Goal: Task Accomplishment & Management: Manage account settings

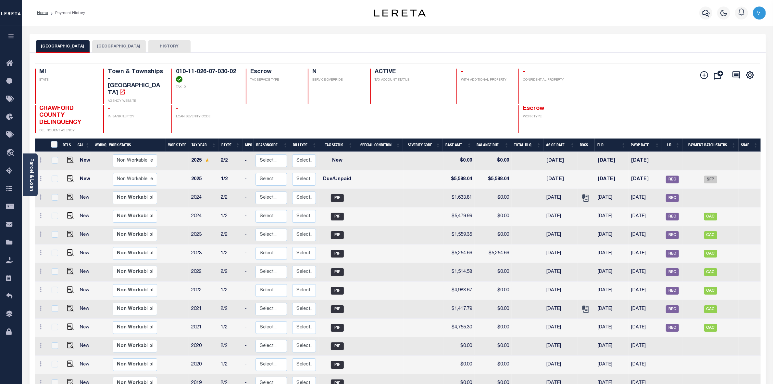
click at [114, 44] on button "GRAYLING TOWNSHIP" at bounding box center [119, 46] width 54 height 12
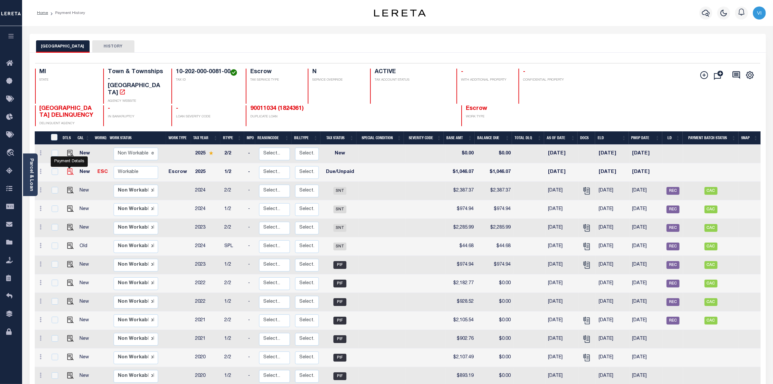
click at [68, 168] on img "" at bounding box center [70, 171] width 6 height 6
checkbox input "true"
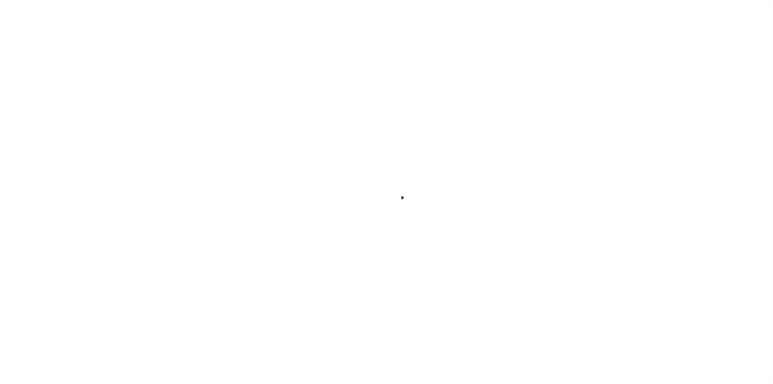
select select "DUE"
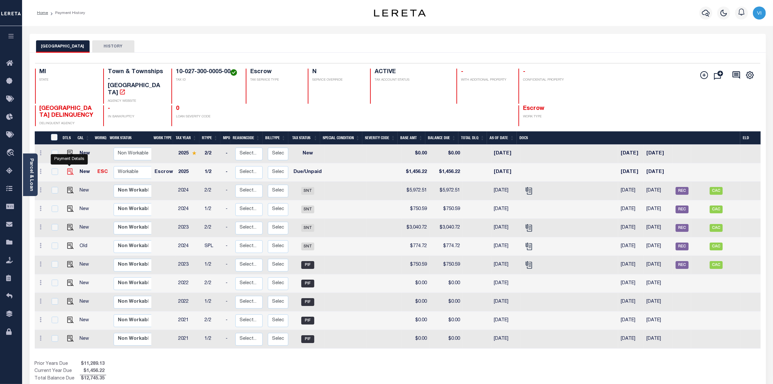
click at [69, 168] on img "" at bounding box center [70, 171] width 6 height 6
checkbox input "true"
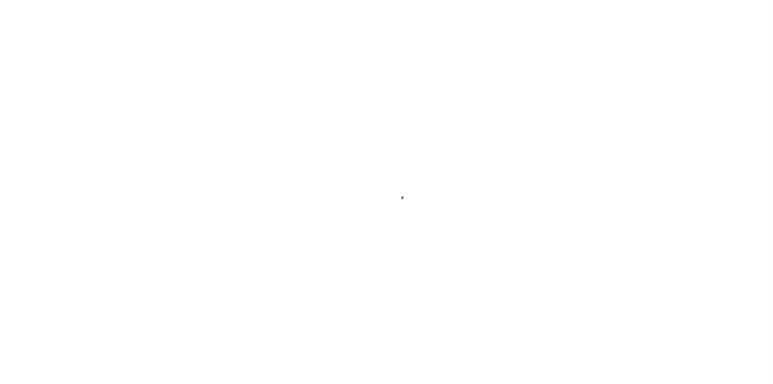
select select "DUE"
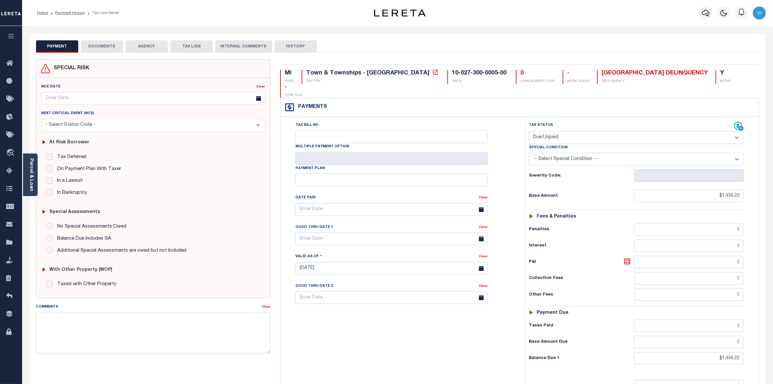
scroll to position [98, 0]
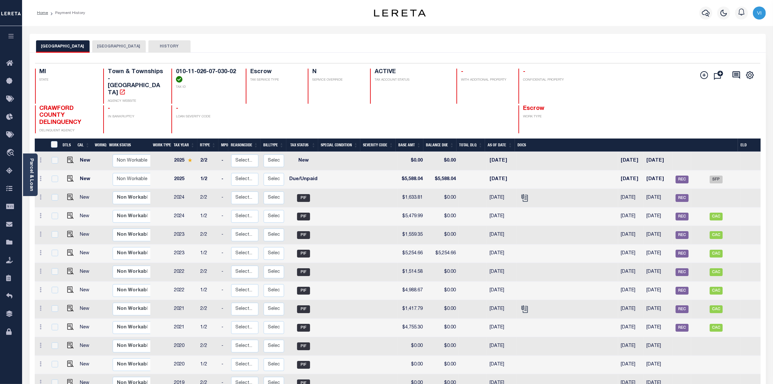
click at [115, 42] on button "[GEOGRAPHIC_DATA]" at bounding box center [119, 46] width 54 height 12
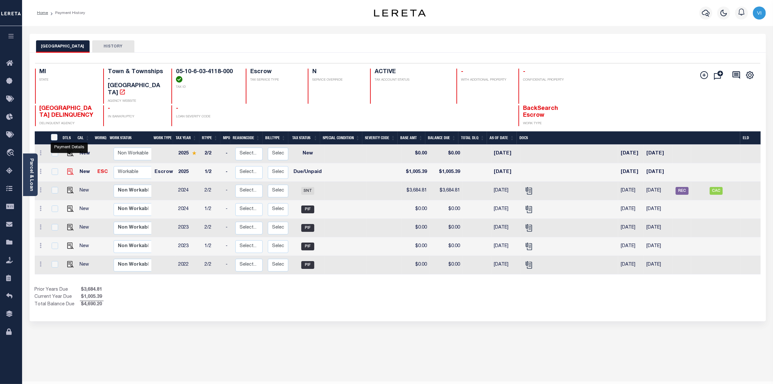
click at [68, 168] on img "" at bounding box center [70, 171] width 6 height 6
checkbox input "true"
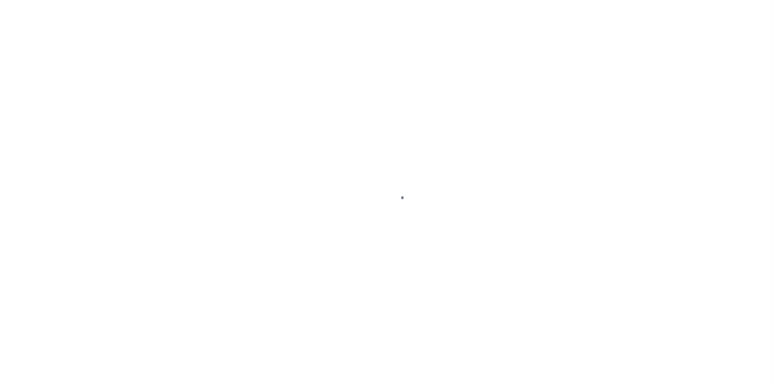
select select "DUE"
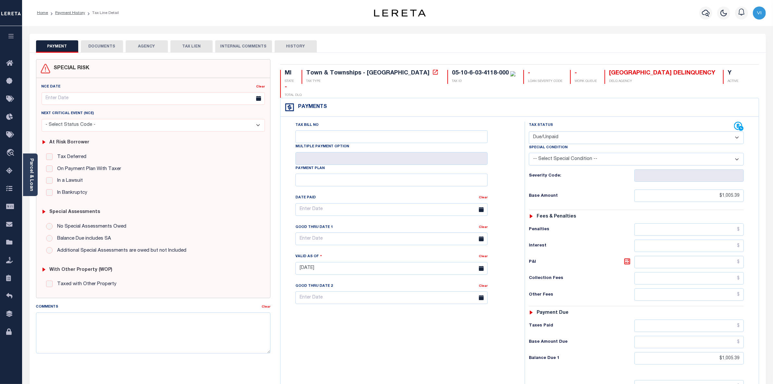
click at [98, 44] on button "DOCUMENTS" at bounding box center [102, 46] width 42 height 12
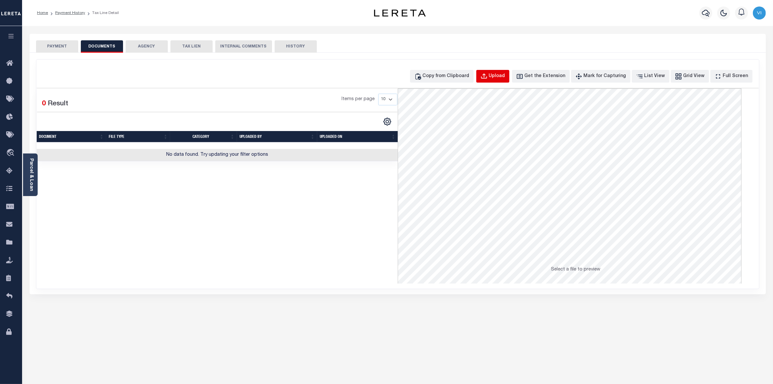
click at [502, 75] on div "Upload" at bounding box center [497, 76] width 16 height 7
select select "POP"
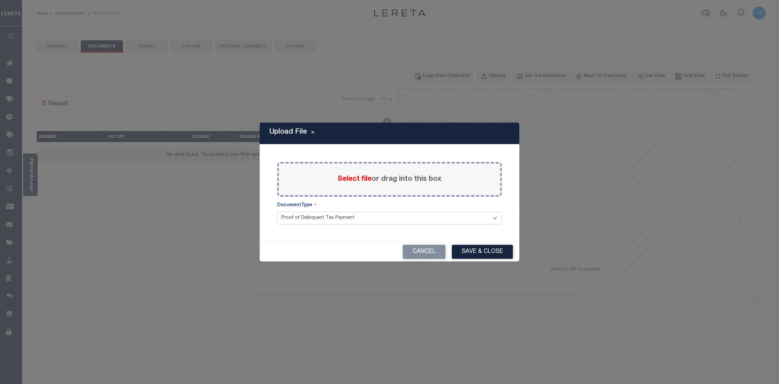
click at [346, 176] on span "Select file" at bounding box center [355, 178] width 34 height 7
click at [0, 0] on input "Select file or drag into this box" at bounding box center [0, 0] width 0 height 0
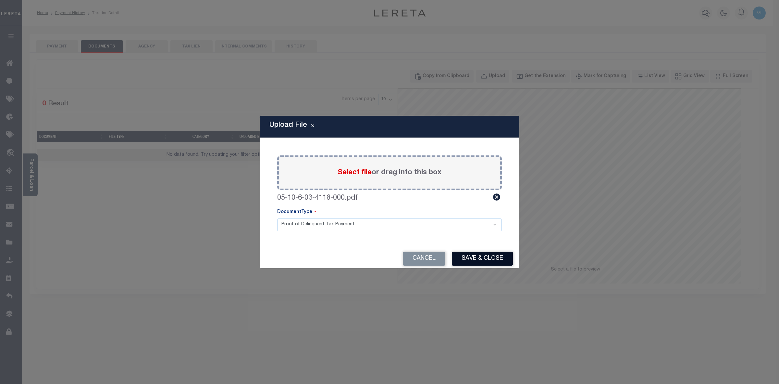
click at [470, 259] on button "Save & Close" at bounding box center [482, 258] width 61 height 14
